Goal: Check status: Check status

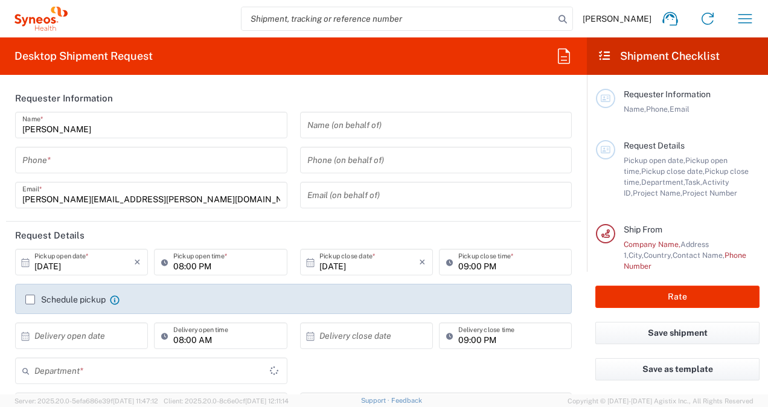
type input "3110"
type input "[GEOGRAPHIC_DATA]"
click at [741, 21] on icon "button" at bounding box center [745, 18] width 19 height 19
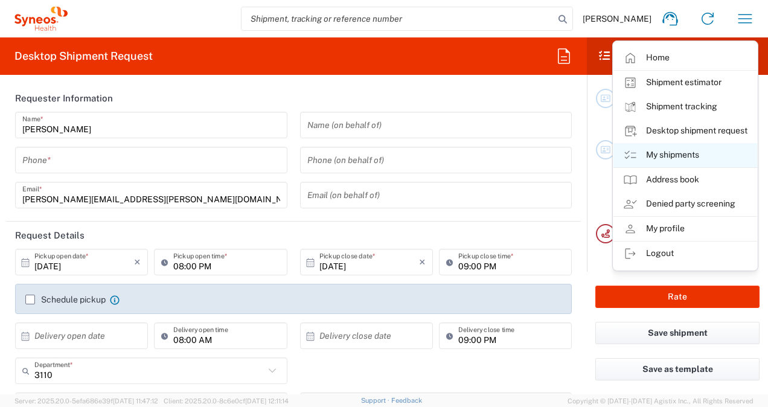
click at [657, 158] on link "My shipments" at bounding box center [686, 155] width 144 height 24
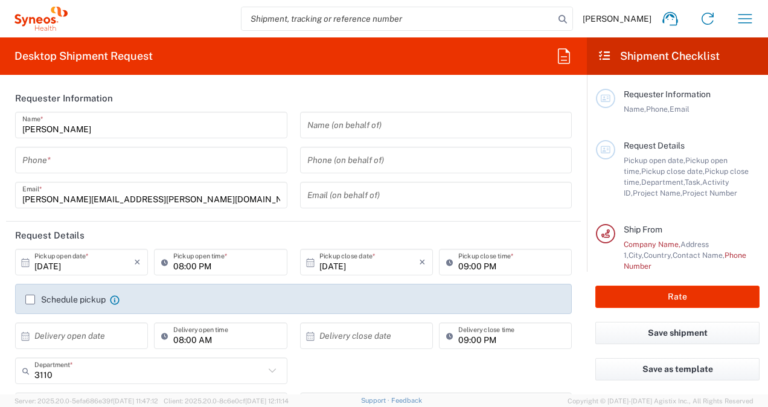
type input "Syneos Health Bulgaria EOOD"
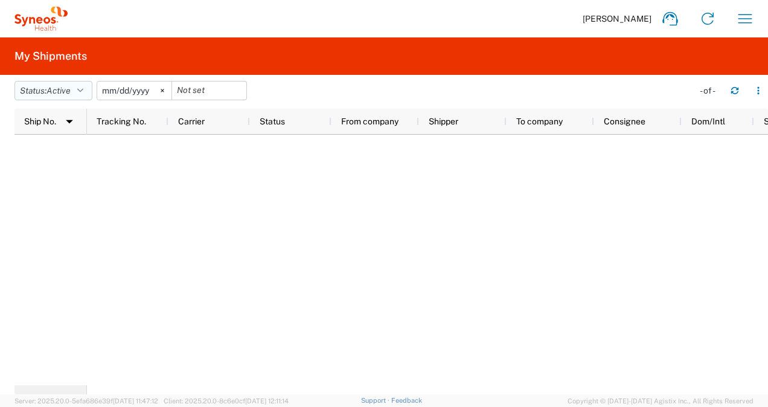
click at [83, 92] on icon "button" at bounding box center [80, 90] width 6 height 8
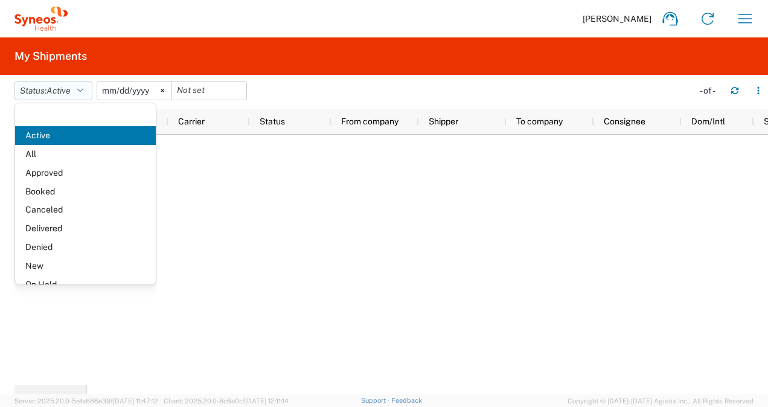
click at [83, 92] on icon "button" at bounding box center [80, 90] width 6 height 8
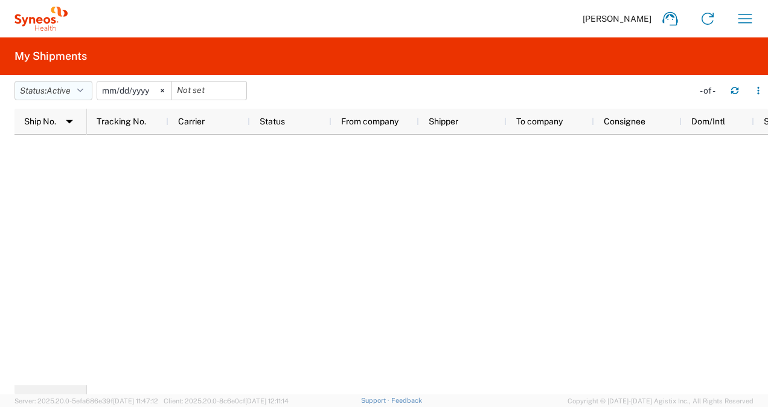
click at [57, 94] on span "Active" at bounding box center [59, 91] width 24 height 10
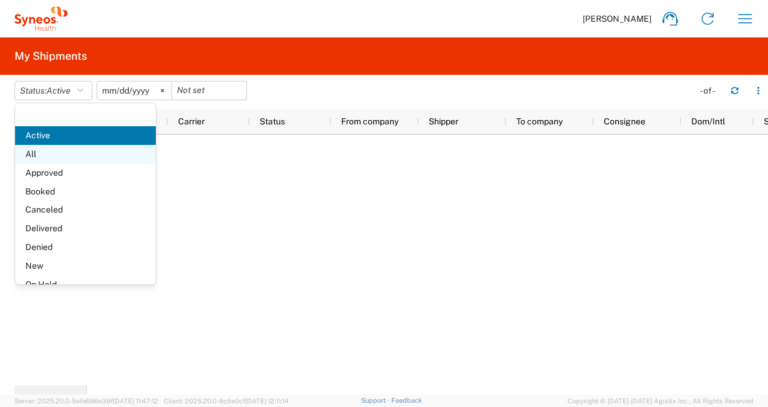
click at [36, 155] on span "All" at bounding box center [85, 154] width 141 height 19
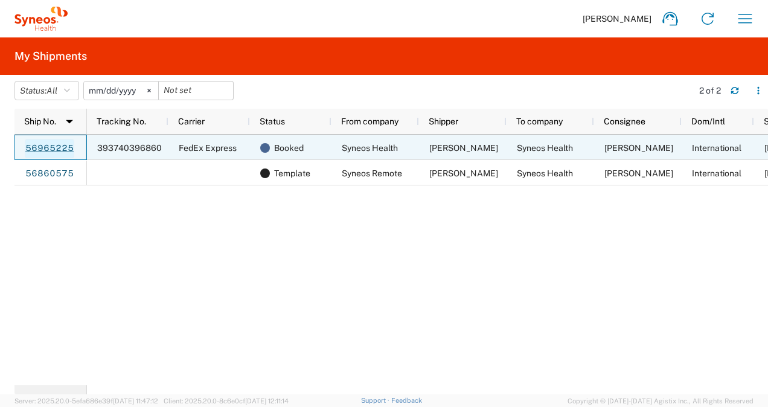
click at [41, 149] on link "56965225" at bounding box center [50, 148] width 50 height 19
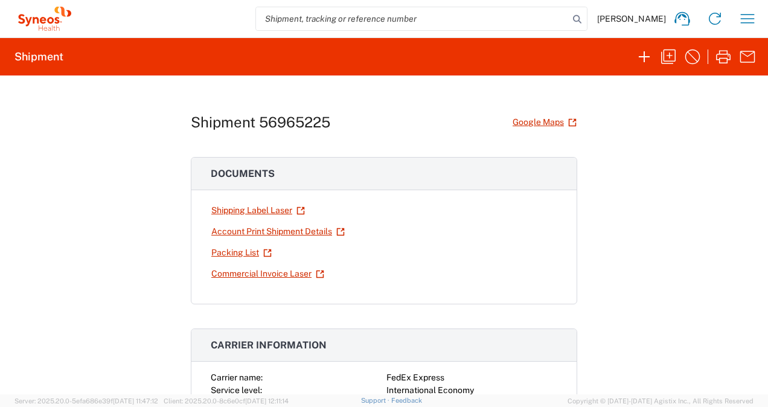
click at [47, 13] on icon at bounding box center [44, 19] width 60 height 24
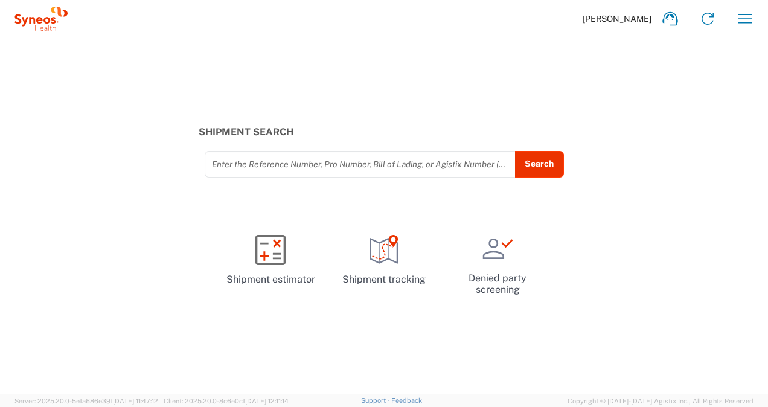
click at [41, 16] on icon at bounding box center [40, 19] width 53 height 24
